Goal: Complete application form: Complete application form

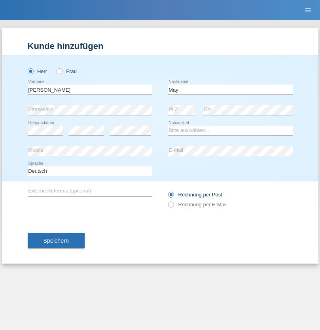
type input "May"
select select "DE"
select select "C"
select select "27"
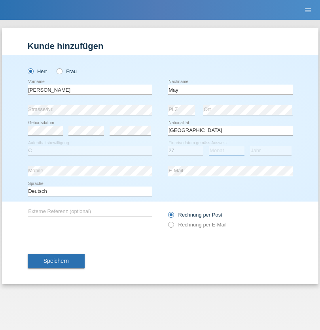
select select "04"
select select "2012"
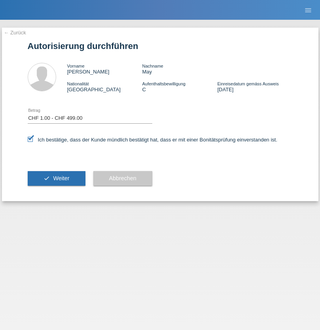
select select "1"
click at [56, 178] on span "Weiter" at bounding box center [61, 178] width 16 height 6
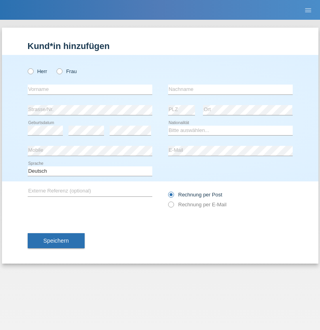
radio input "true"
click at [90, 89] on input "text" at bounding box center [90, 90] width 125 height 10
type input "Nadja"
click at [230, 89] on input "text" at bounding box center [230, 90] width 125 height 10
type input "Bumbacher"
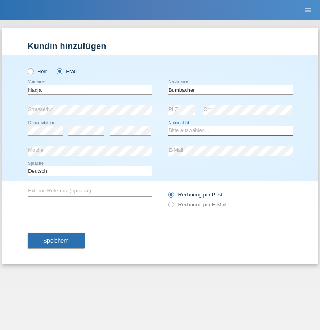
select select "CH"
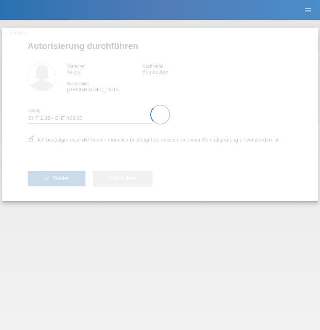
select select "1"
